Goal: Information Seeking & Learning: Learn about a topic

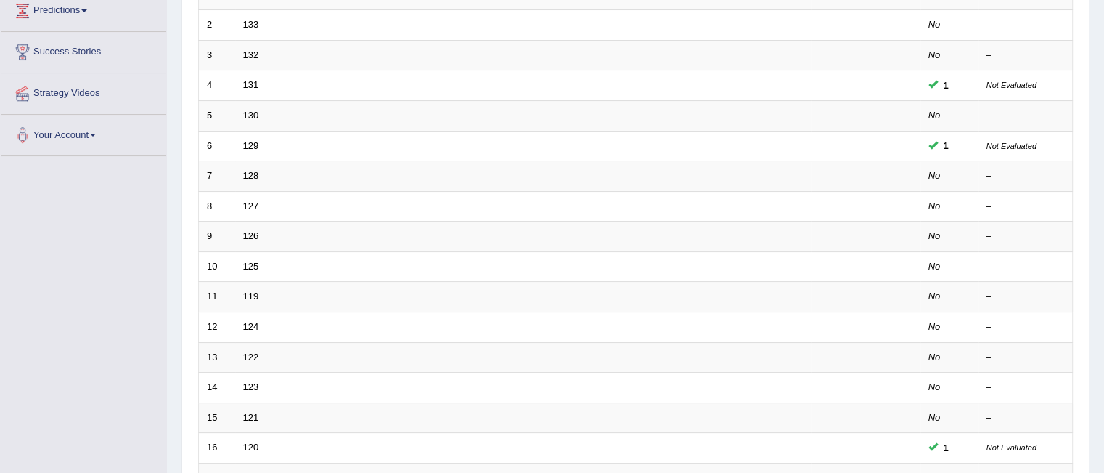
scroll to position [288, 0]
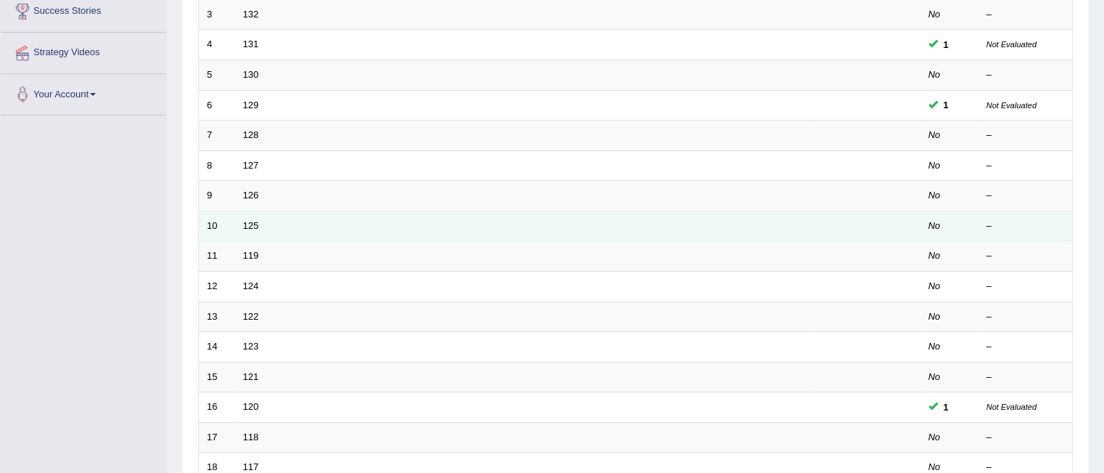
click at [215, 214] on td "10" at bounding box center [217, 226] width 36 height 30
click at [248, 220] on link "125" at bounding box center [251, 225] width 16 height 11
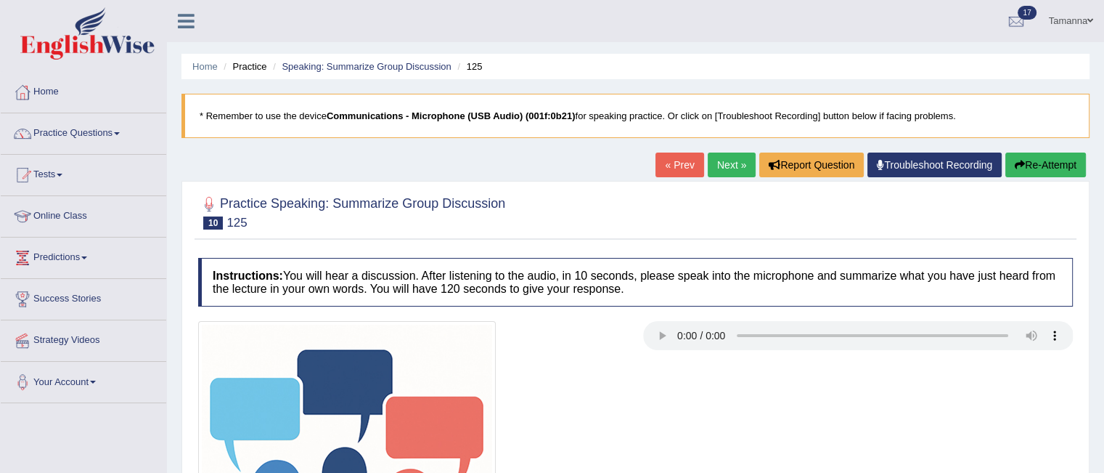
click at [248, 219] on h2 "Practice Speaking: Summarize Group Discussion 10 125" at bounding box center [351, 211] width 307 height 36
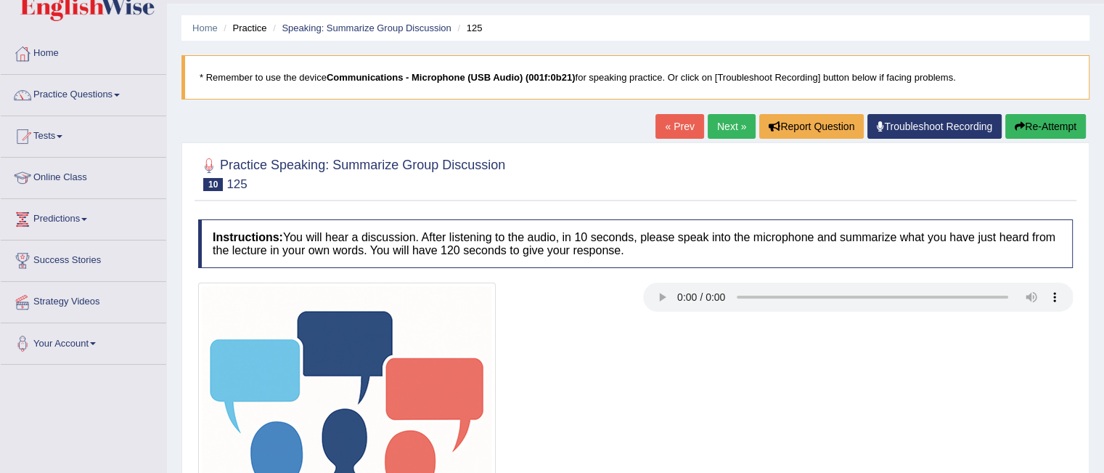
scroll to position [54, 0]
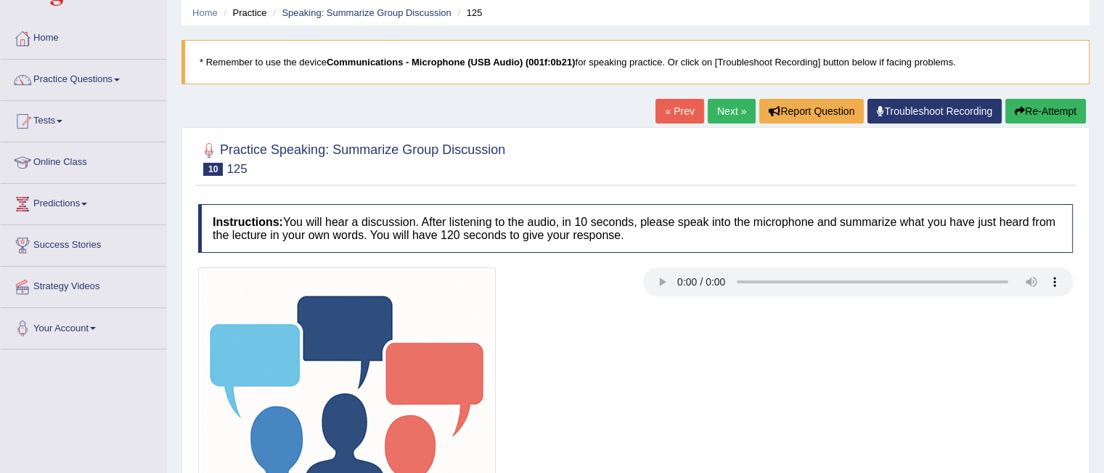
click at [714, 102] on link "Next »" at bounding box center [732, 111] width 48 height 25
